Goal: Browse casually

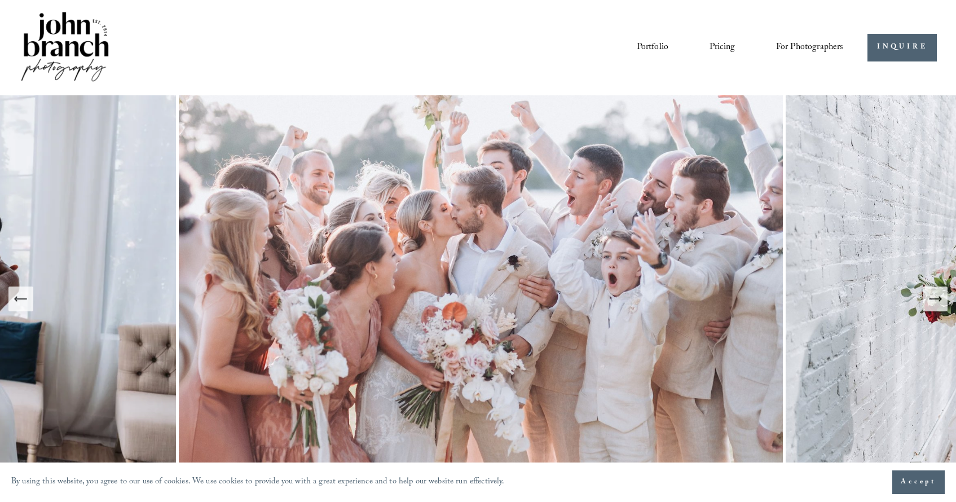
click at [660, 50] on link "Portfolio" at bounding box center [653, 47] width 32 height 19
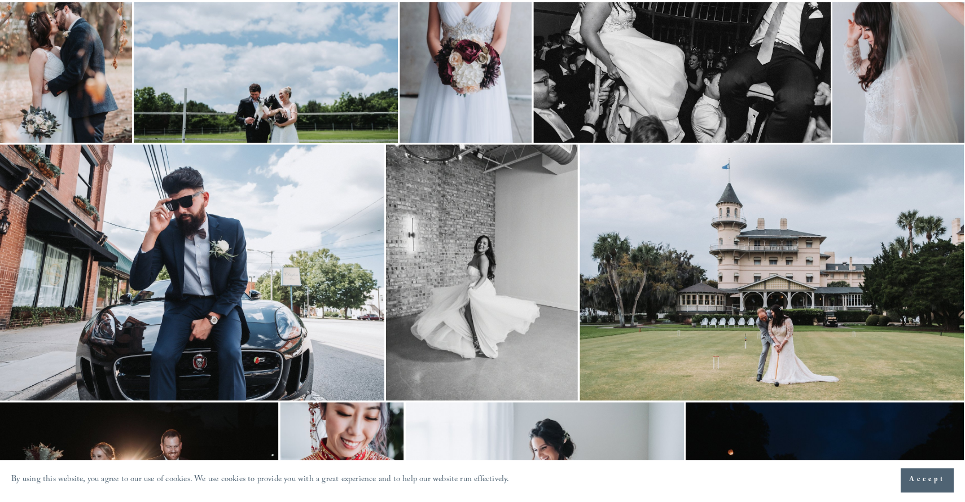
scroll to position [963, 0]
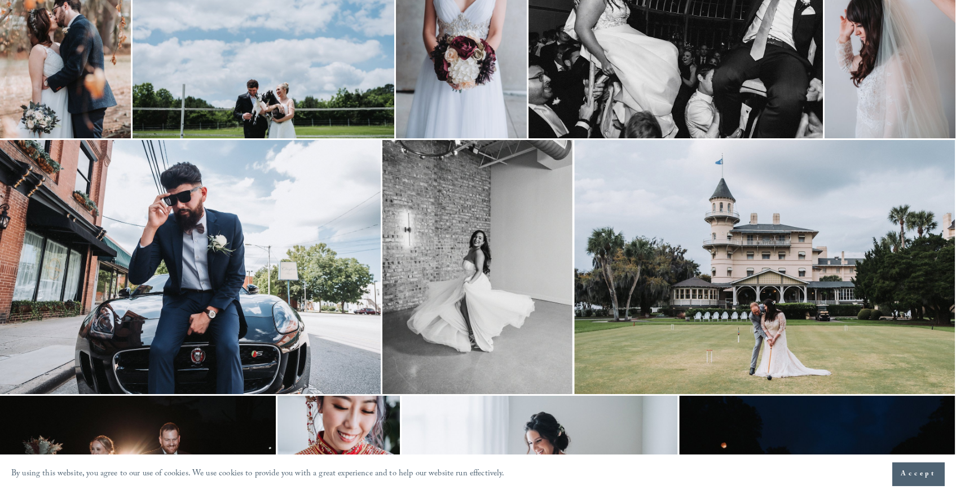
click at [456, 241] on img at bounding box center [477, 267] width 190 height 254
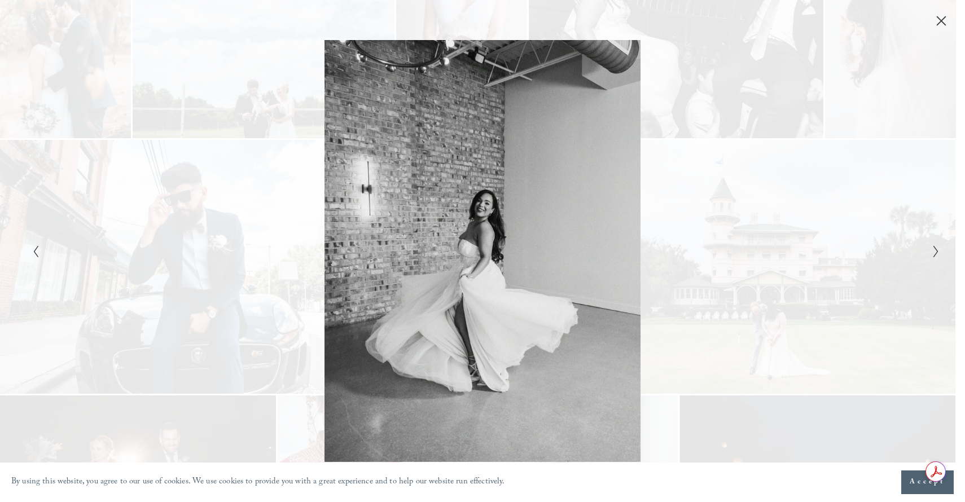
click at [247, 118] on div "Gallery" at bounding box center [256, 250] width 454 height 421
